Goal: Task Accomplishment & Management: Manage account settings

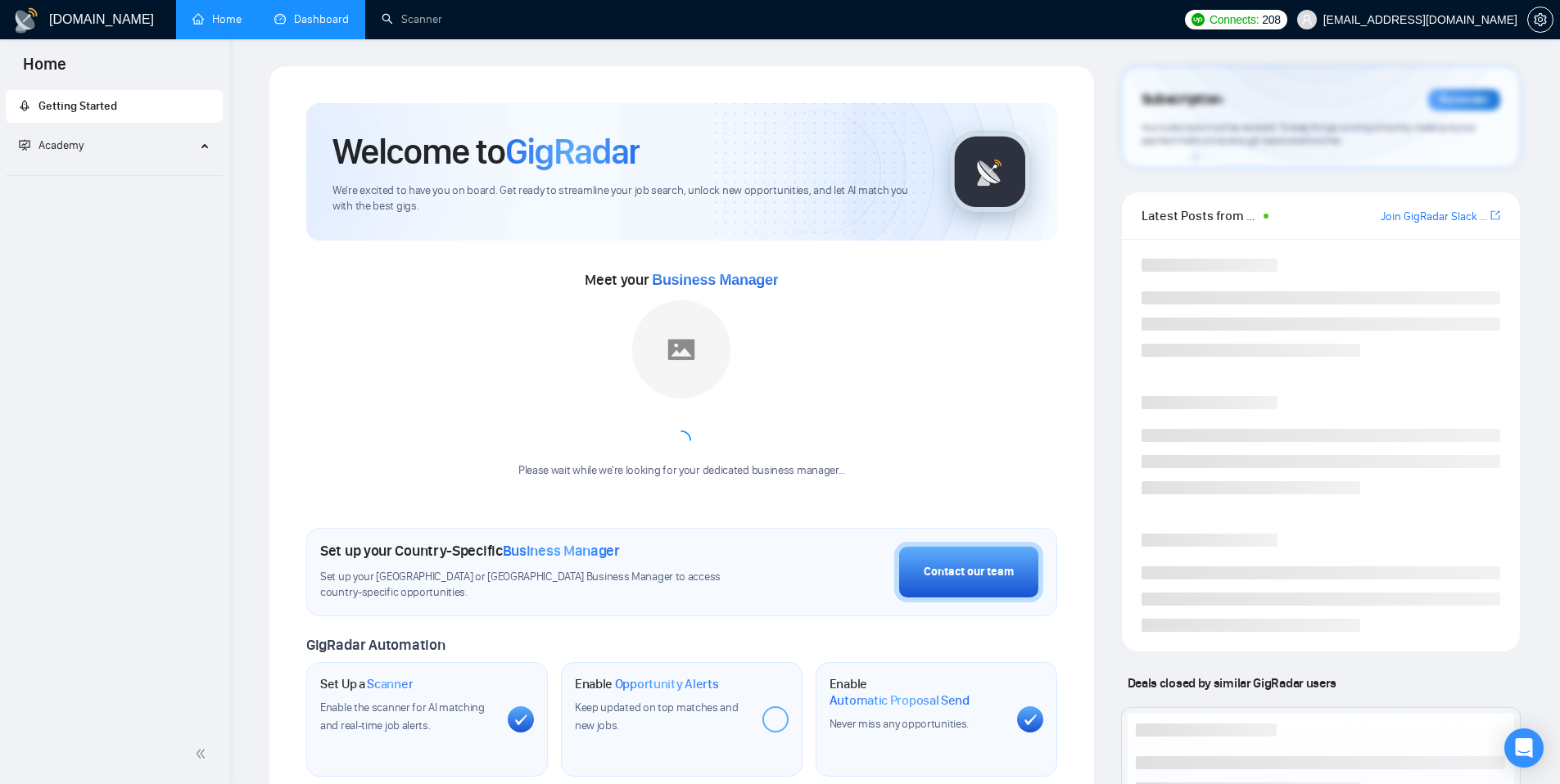
click at [290, 26] on link "Dashboard" at bounding box center [311, 19] width 74 height 14
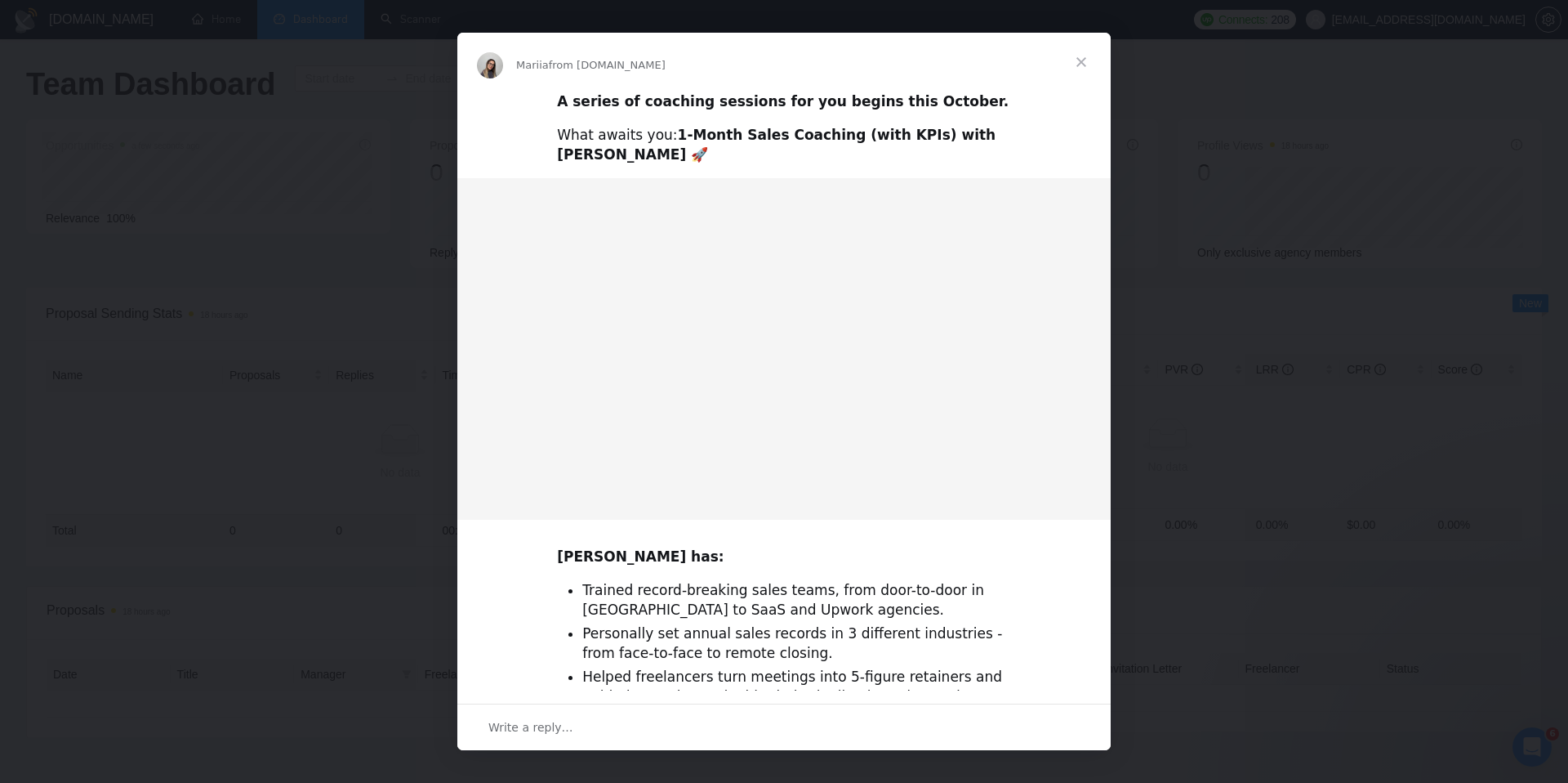
type input "[DATE]"
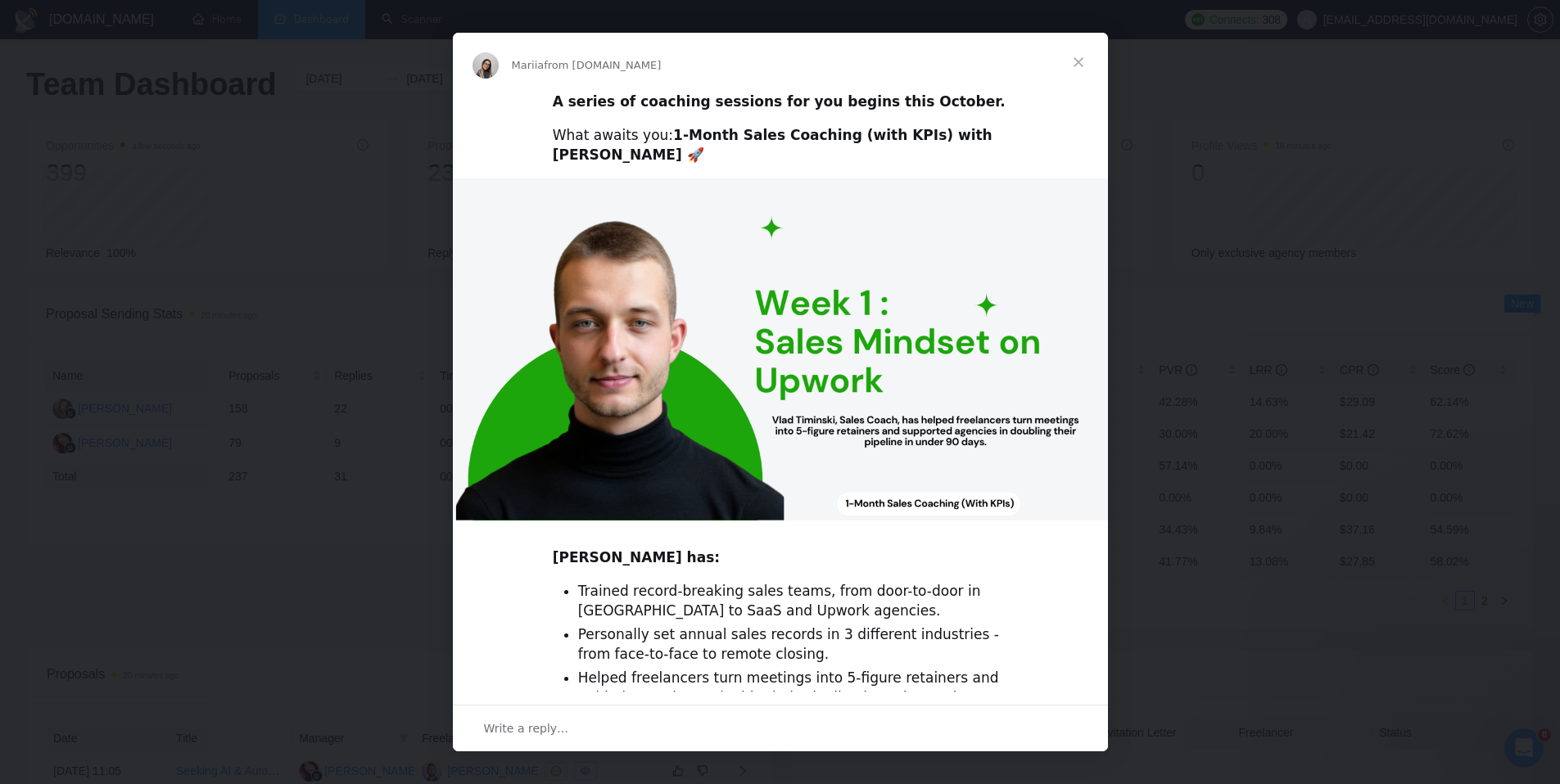
click at [1079, 62] on span "Close" at bounding box center [1078, 62] width 59 height 59
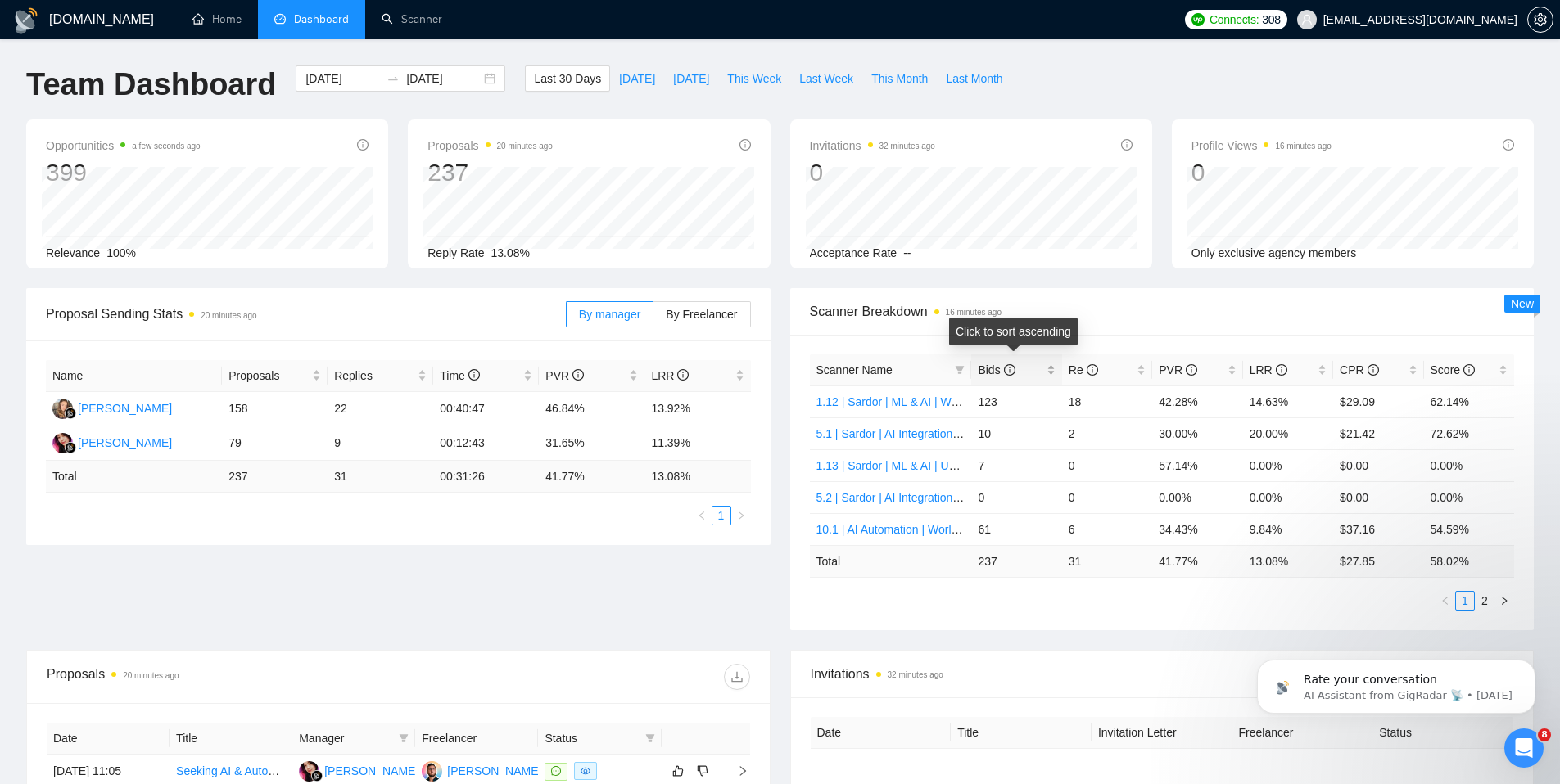
click at [1051, 377] on div "Bids" at bounding box center [1016, 369] width 77 height 18
click at [1117, 311] on span "Scanner Breakdown 16 minutes ago" at bounding box center [1162, 311] width 705 height 20
click at [440, 15] on link "Scanner" at bounding box center [411, 19] width 61 height 14
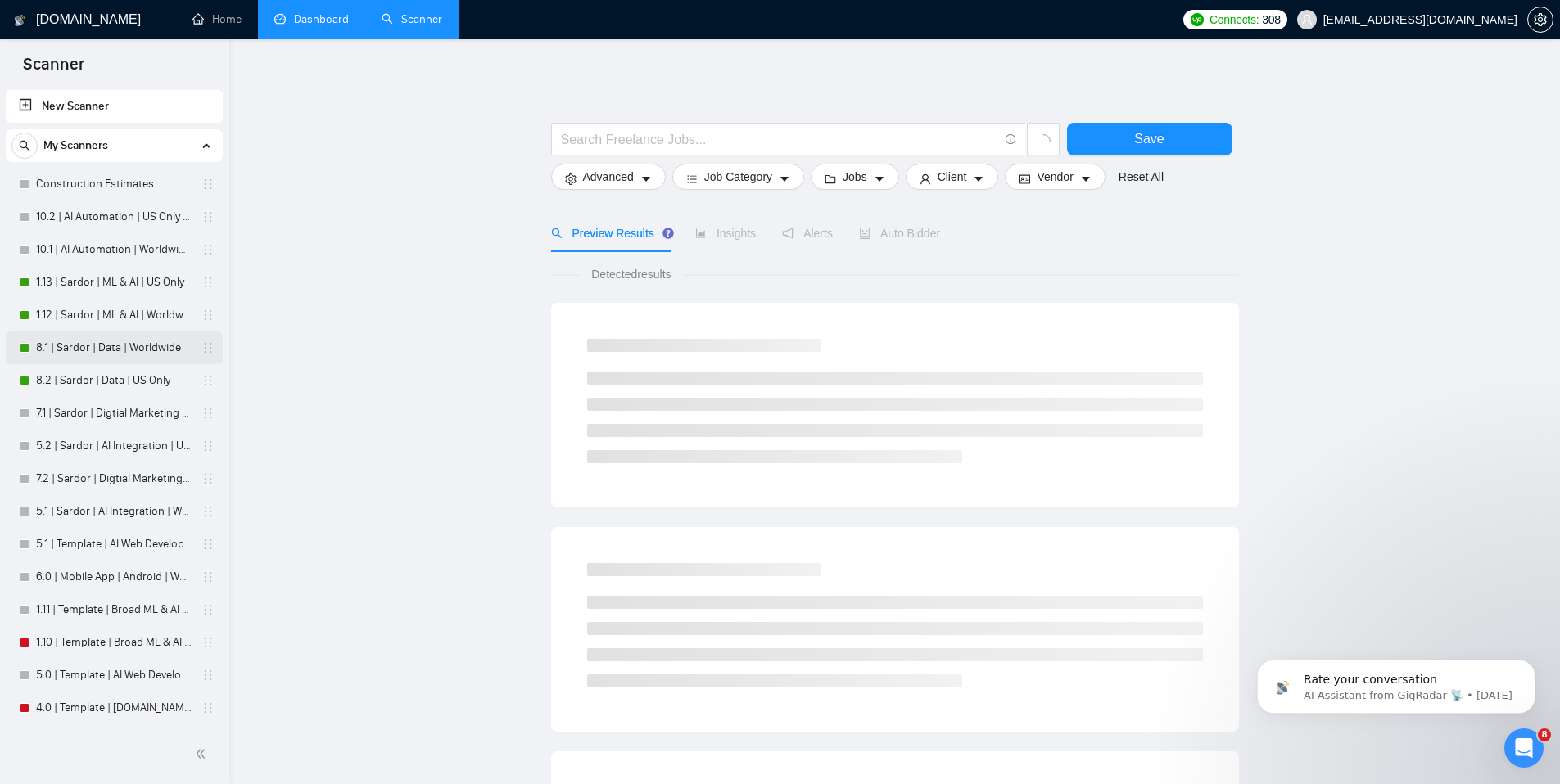
click at [73, 339] on link "8.1 | Sardor | Data | Worldwide" at bounding box center [113, 348] width 155 height 33
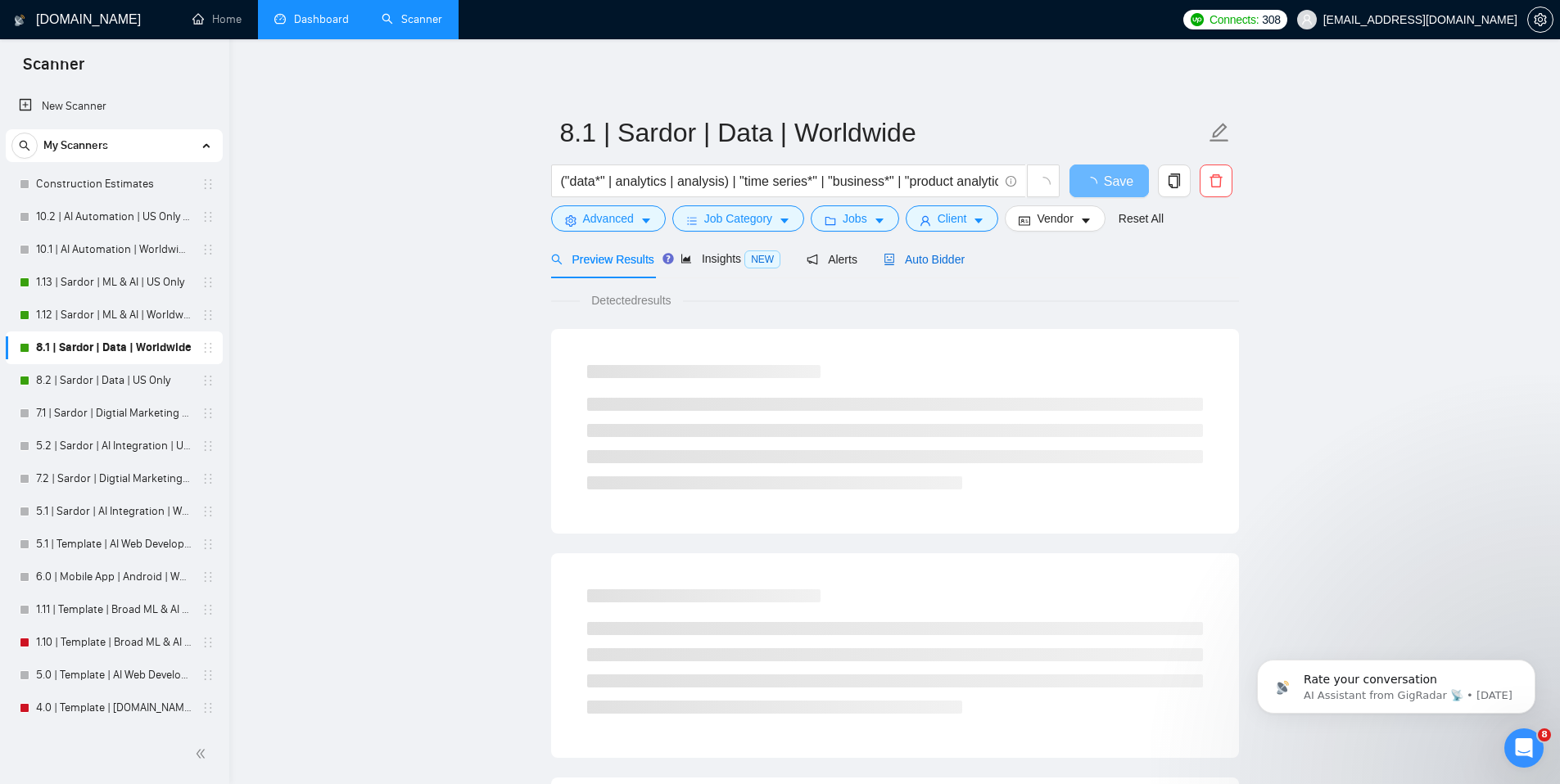
click at [917, 264] on span "Auto Bidder" at bounding box center [924, 259] width 81 height 14
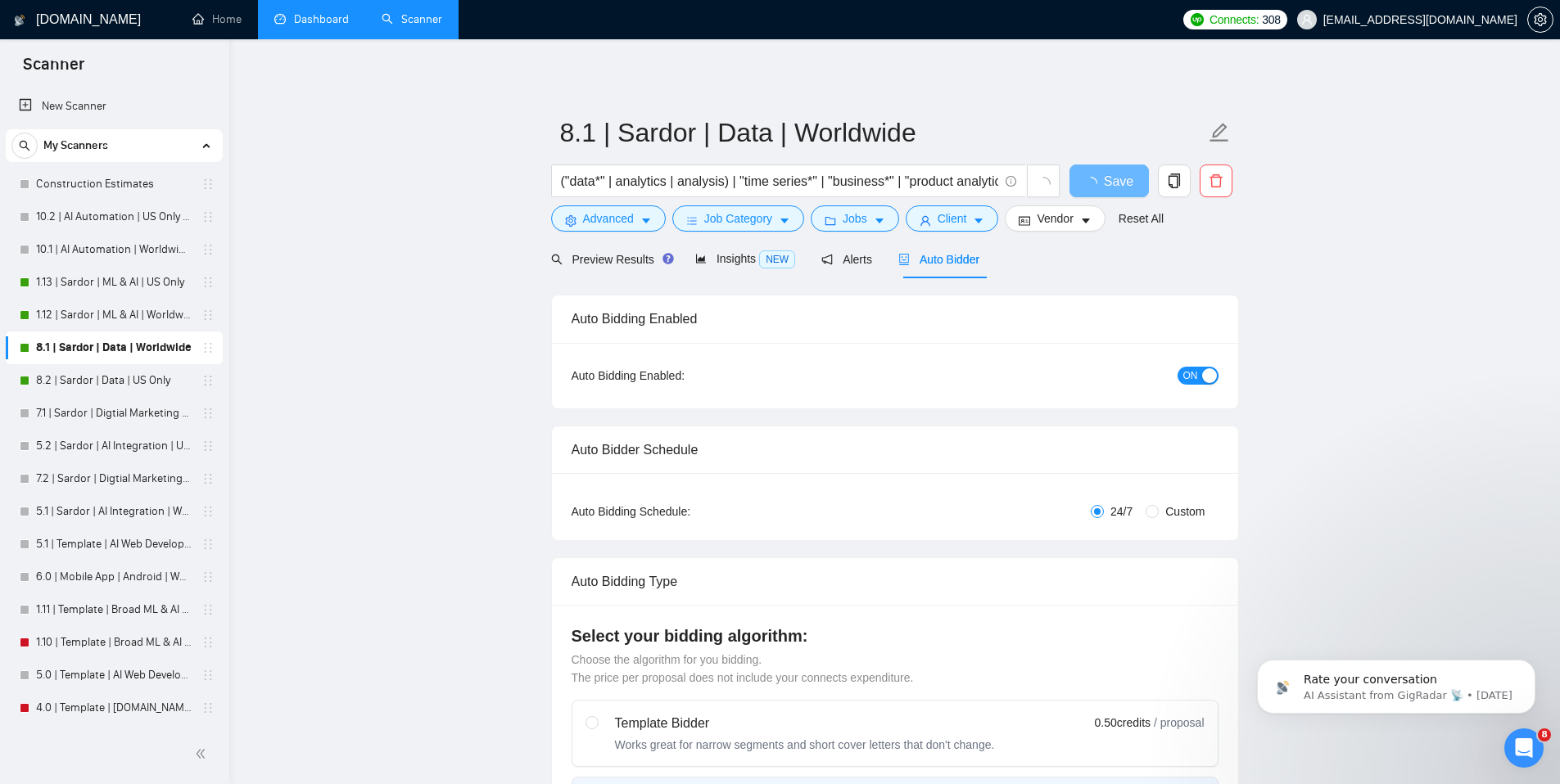
click at [1209, 377] on div "button" at bounding box center [1209, 375] width 14 height 14
click at [1119, 186] on span "Save" at bounding box center [1108, 180] width 30 height 20
click at [120, 375] on link "8.2 | Sardor | Data | US Only" at bounding box center [113, 381] width 155 height 33
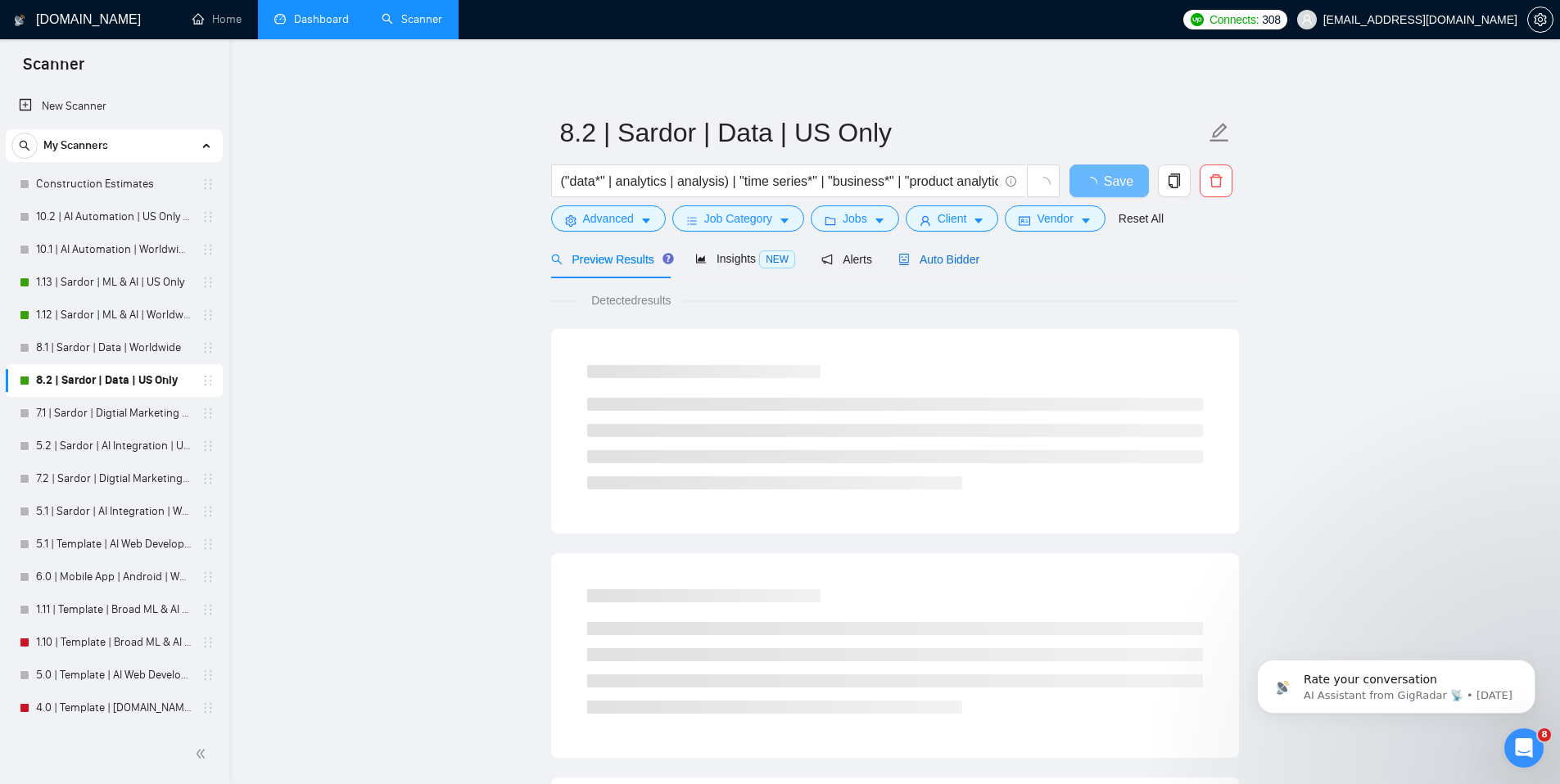
click at [955, 251] on div "Auto Bidder" at bounding box center [939, 259] width 81 height 18
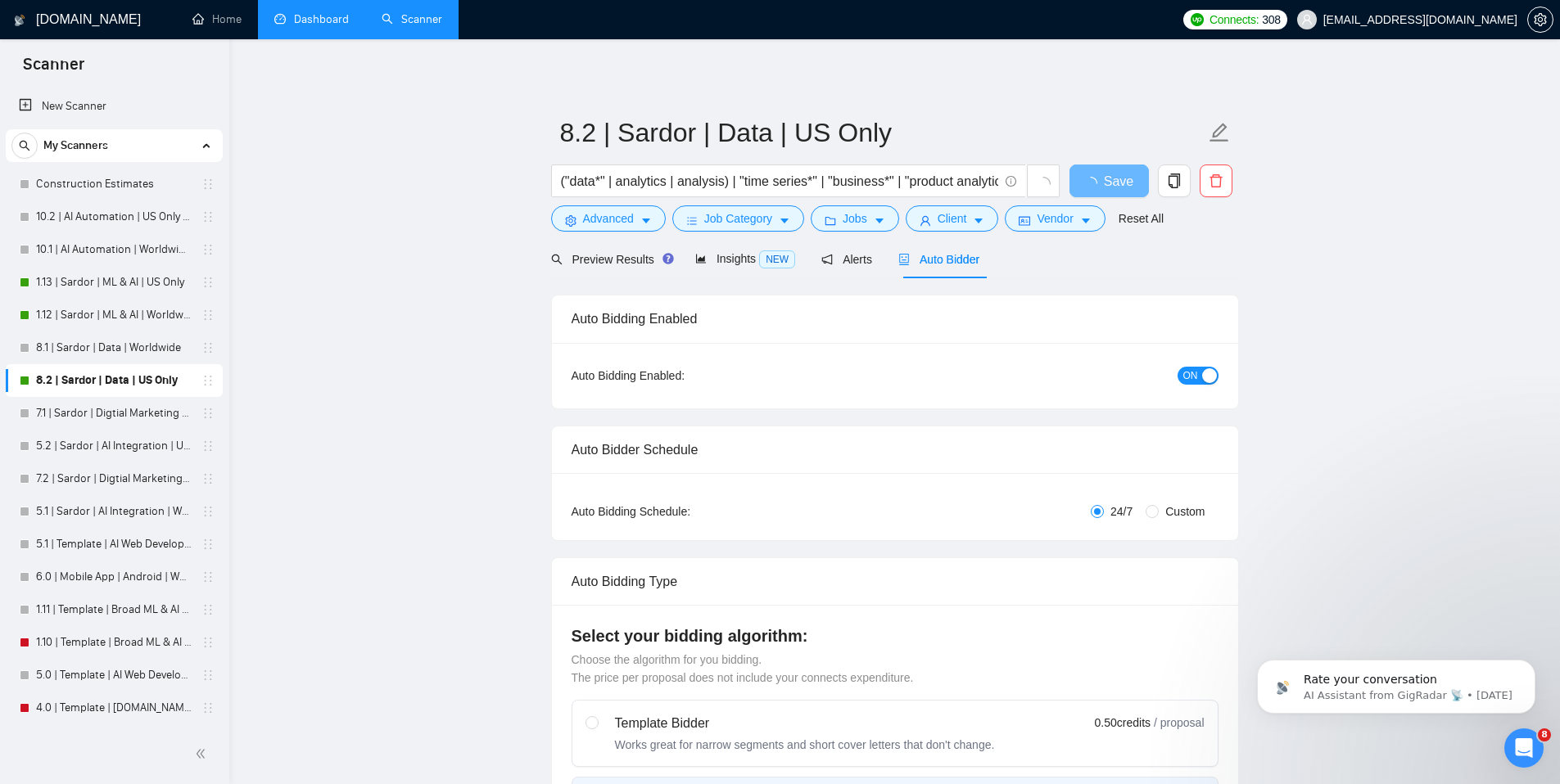
click at [1189, 378] on span "ON" at bounding box center [1190, 375] width 14 height 18
click at [1118, 193] on button "Save" at bounding box center [1108, 181] width 79 height 33
